Goal: Check status

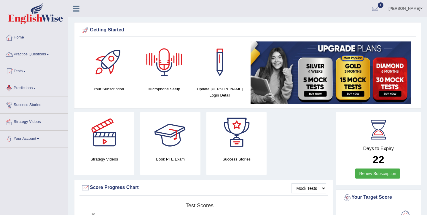
click at [26, 72] on link "Tests" at bounding box center [34, 70] width 68 height 15
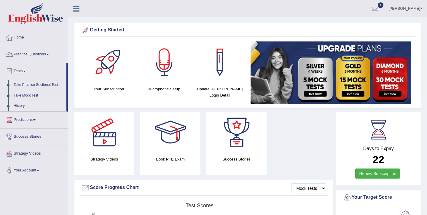
click at [23, 107] on link "History" at bounding box center [38, 106] width 55 height 11
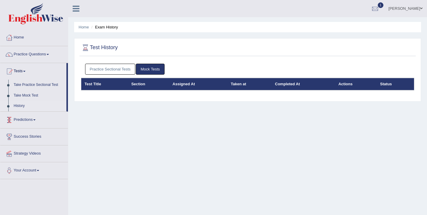
click at [109, 69] on link "Practice Sectional Tests" at bounding box center [110, 69] width 50 height 11
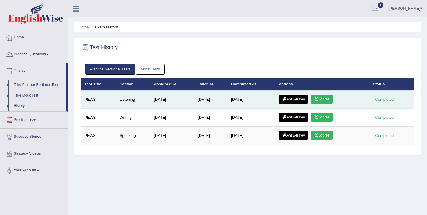
click at [326, 98] on link "Scores" at bounding box center [322, 99] width 22 height 9
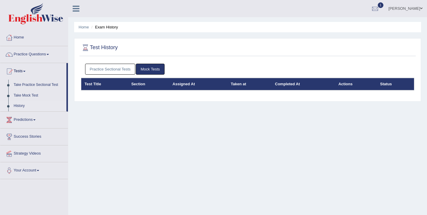
click at [115, 72] on link "Practice Sectional Tests" at bounding box center [110, 69] width 50 height 11
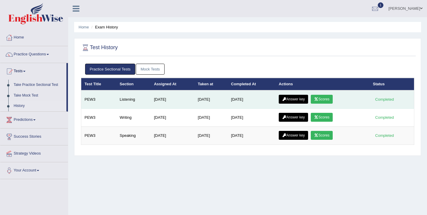
click at [295, 99] on link "Answer key" at bounding box center [293, 99] width 29 height 9
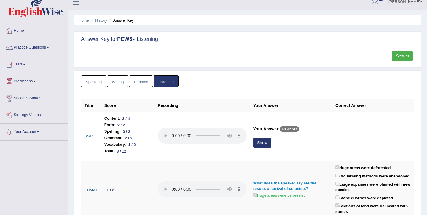
scroll to position [16, 0]
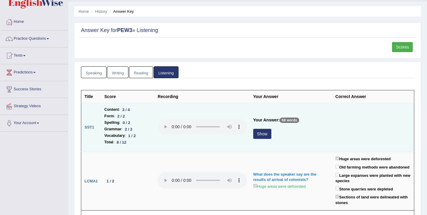
click at [266, 134] on button "Show" at bounding box center [262, 134] width 18 height 10
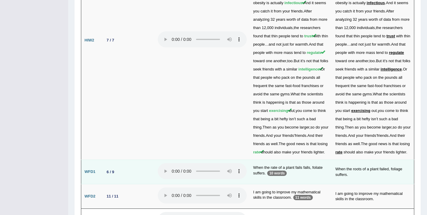
scroll to position [1444, 0]
